Goal: Task Accomplishment & Management: Manage account settings

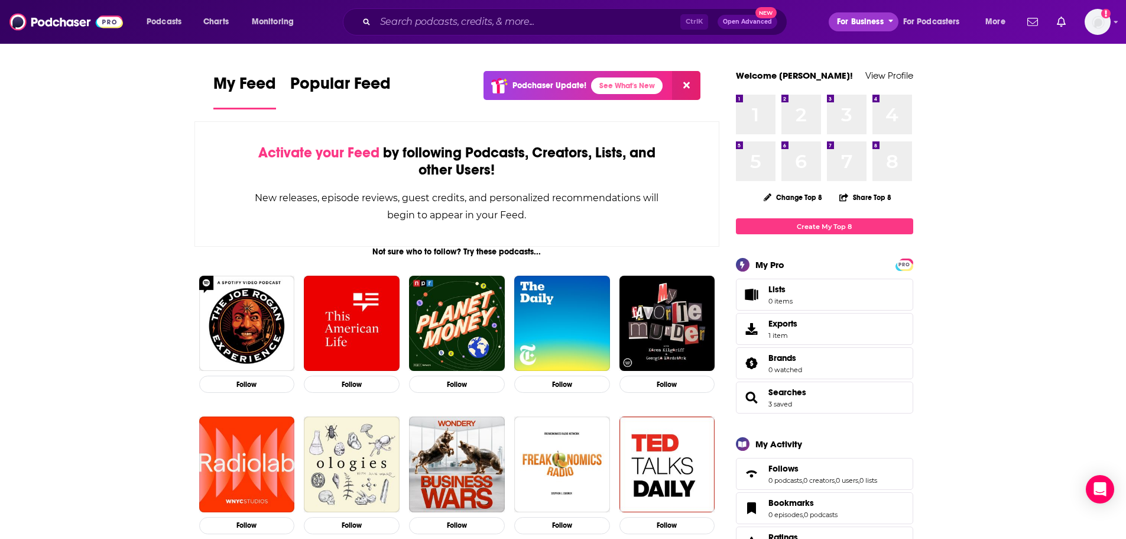
click at [881, 15] on span "For Business" at bounding box center [860, 22] width 47 height 17
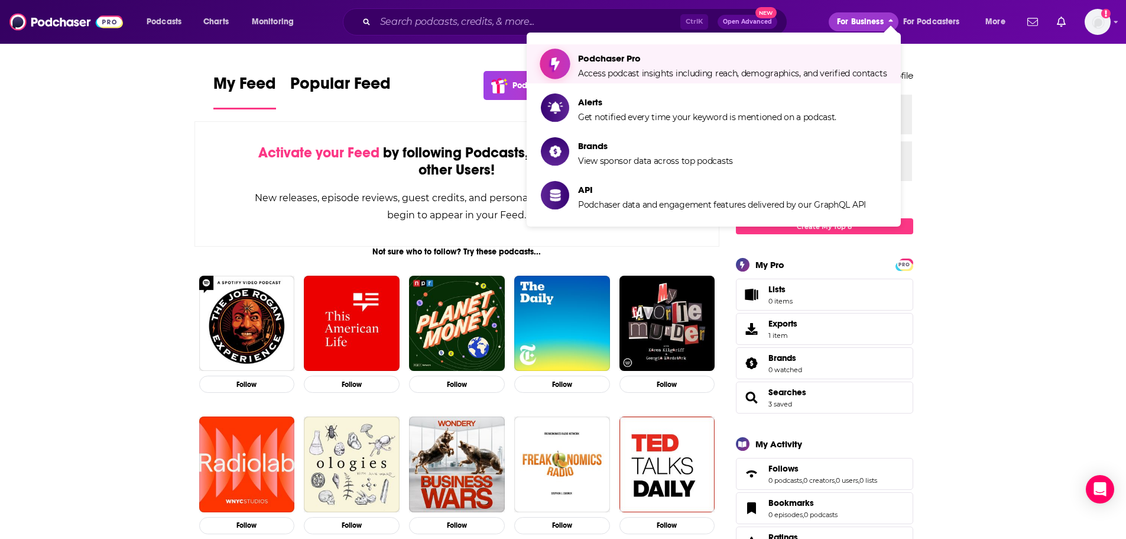
click at [805, 61] on span "Podchaser Pro" at bounding box center [732, 58] width 309 height 11
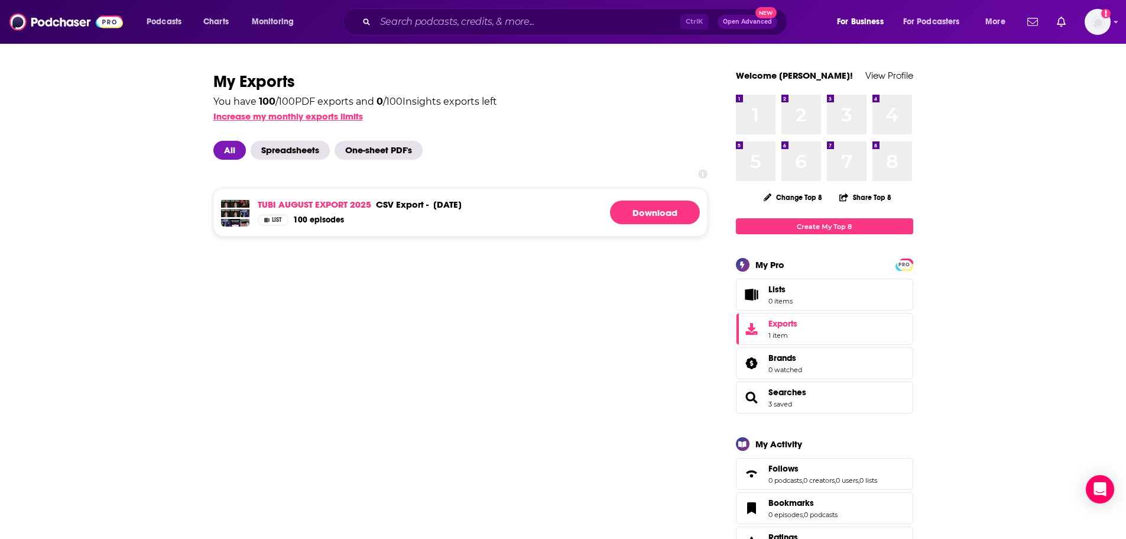
click at [329, 115] on button "Increase my monthly exports limits" at bounding box center [288, 116] width 150 height 11
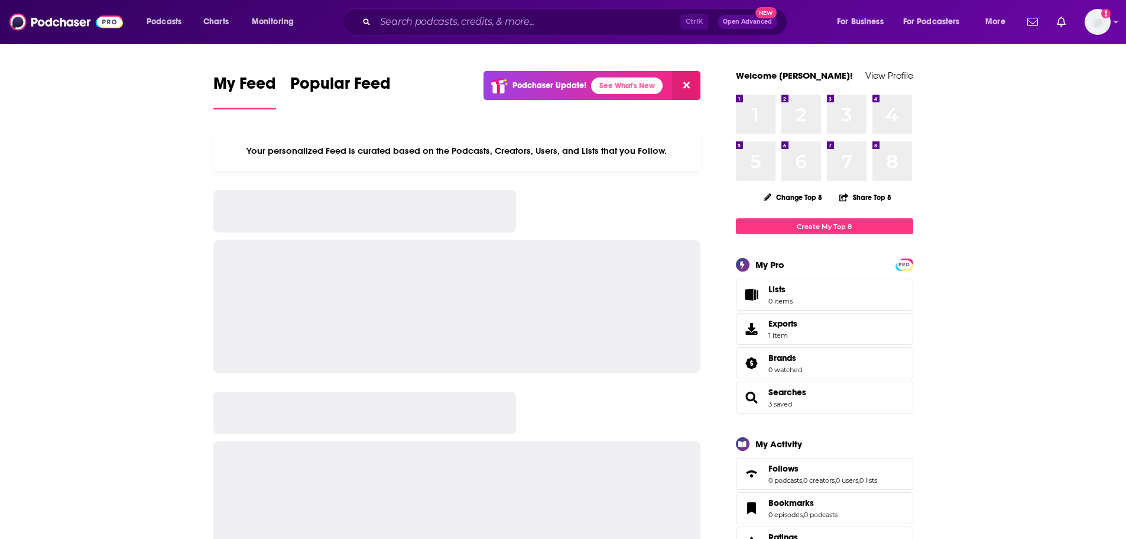
drag, startPoint x: 0, startPoint y: 0, endPoint x: 142, endPoint y: 103, distance: 176.1
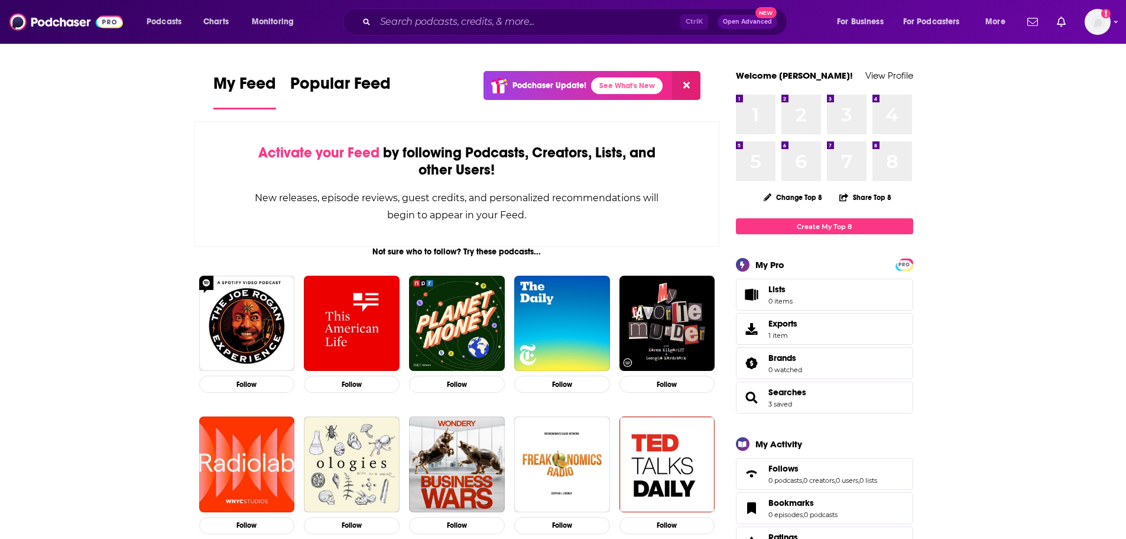
drag, startPoint x: 218, startPoint y: 1, endPoint x: 117, endPoint y: 99, distance: 140.9
click at [871, 17] on span "For Business" at bounding box center [860, 22] width 47 height 17
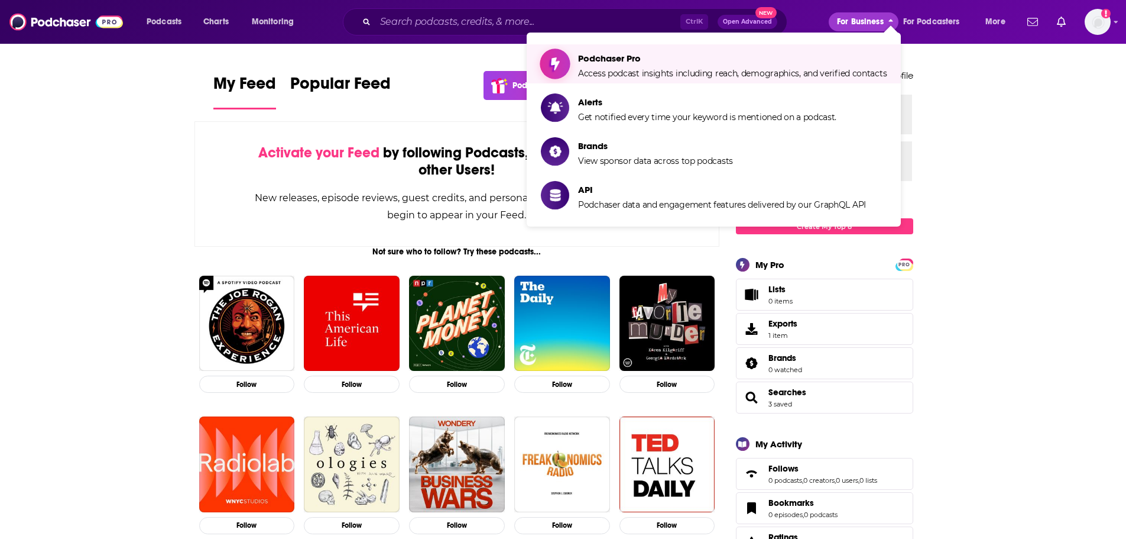
click at [805, 70] on span "Access podcast insights including reach, demographics, and verified contacts" at bounding box center [732, 73] width 309 height 11
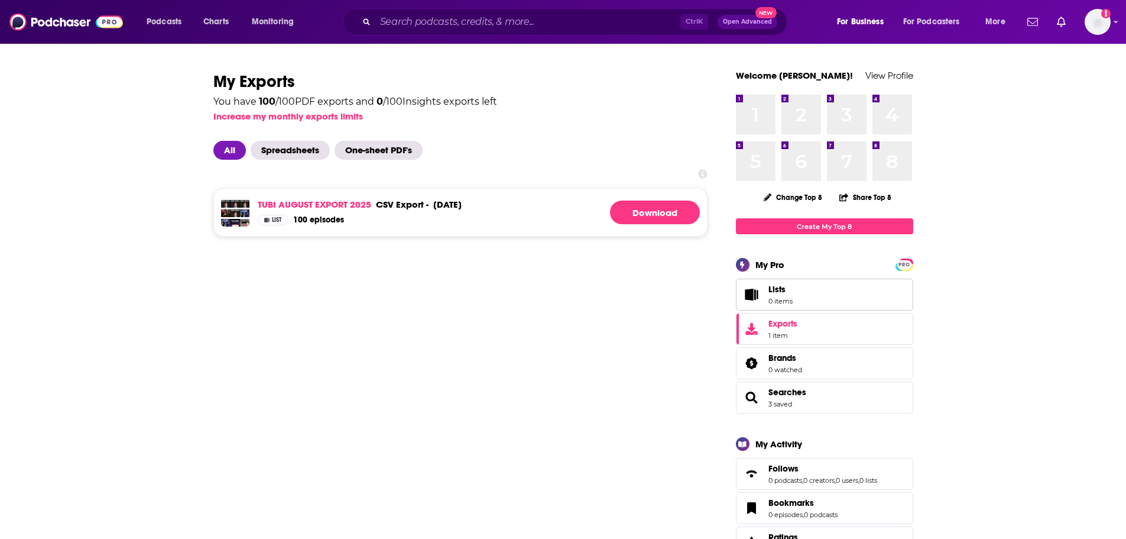
click at [773, 292] on span "Lists" at bounding box center [776, 289] width 17 height 11
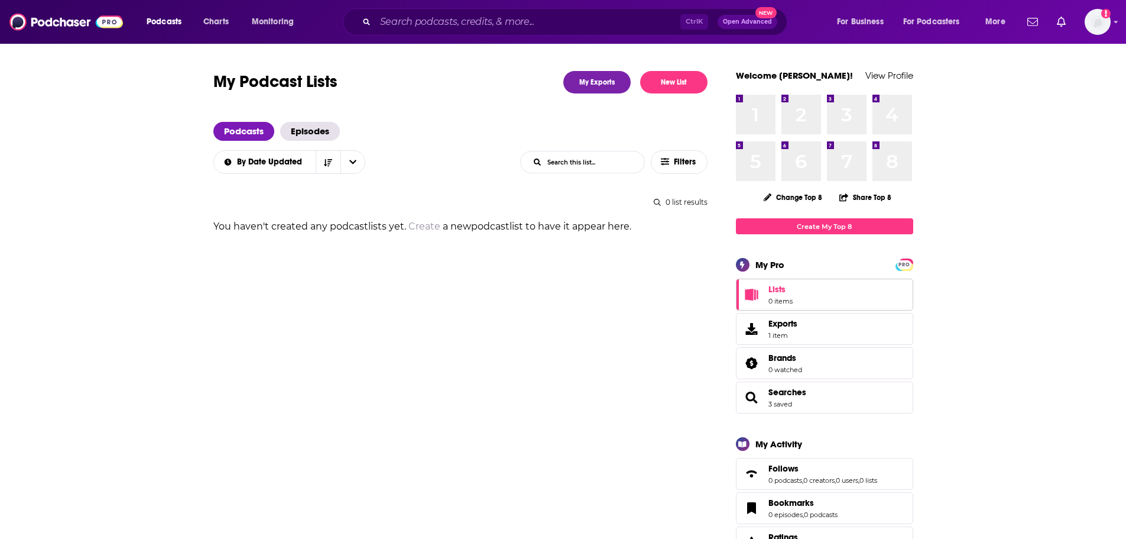
click at [750, 310] on link "Lists 0 items" at bounding box center [824, 294] width 177 height 32
click at [770, 323] on span "Exports" at bounding box center [782, 323] width 29 height 11
